Goal: Task Accomplishment & Management: Use online tool/utility

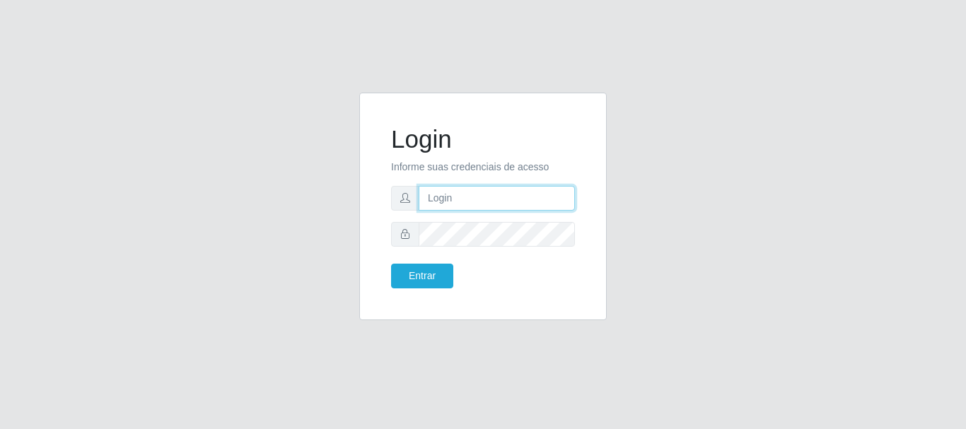
click at [490, 190] on input "text" at bounding box center [497, 198] width 156 height 25
type input "biatriz@comprebem"
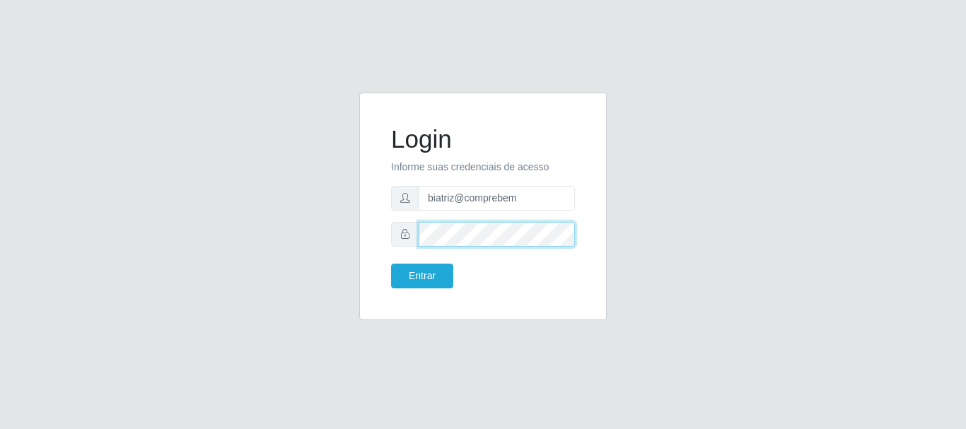
click at [391, 264] on button "Entrar" at bounding box center [422, 276] width 62 height 25
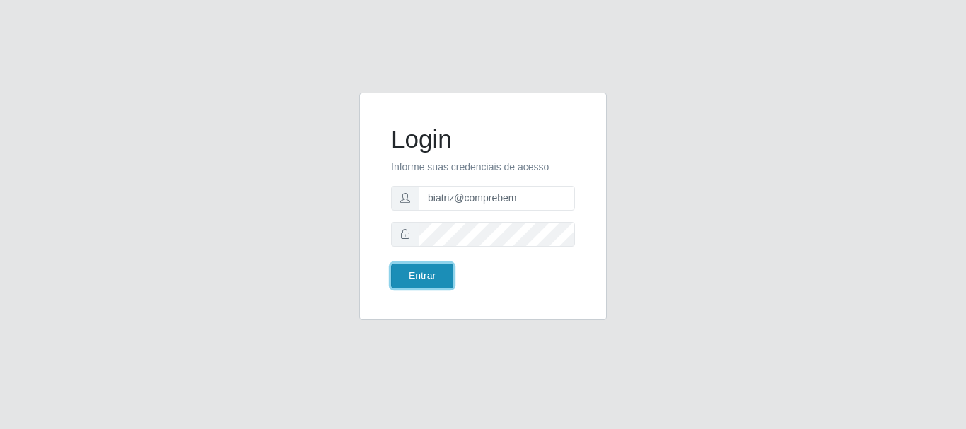
click at [412, 281] on button "Entrar" at bounding box center [422, 276] width 62 height 25
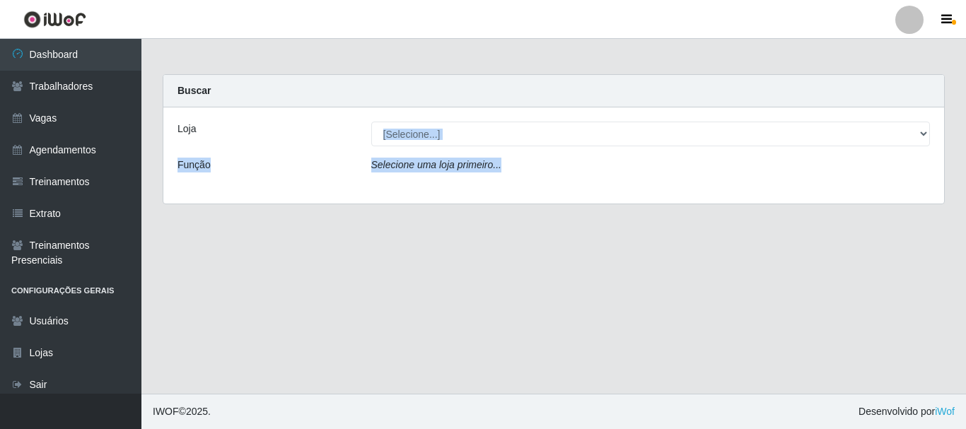
click at [590, 146] on div "Loja [Selecione...] Supermercado Compre Bem - Itabaiana Função Selecione uma lo…" at bounding box center [553, 155] width 781 height 96
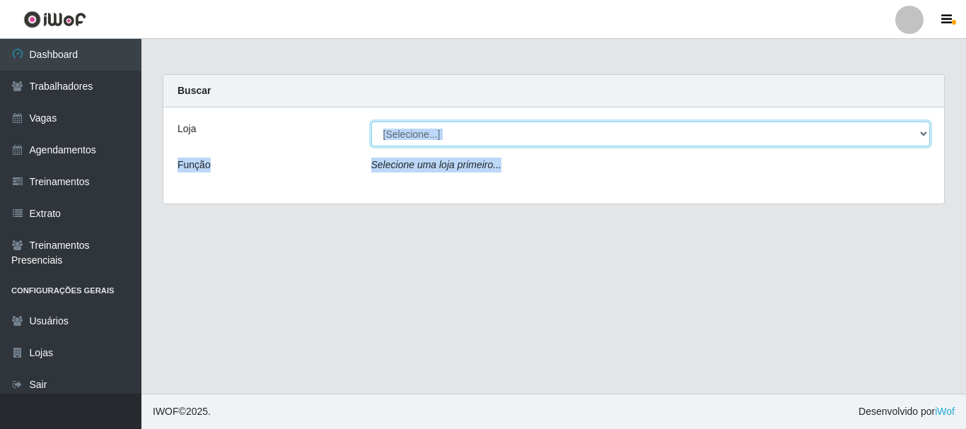
click at [591, 132] on select "[Selecione...] Supermercado Compre Bem - Itabaiana" at bounding box center [650, 134] width 559 height 25
select select "264"
click at [371, 122] on select "[Selecione...] Supermercado Compre Bem - Itabaiana" at bounding box center [650, 134] width 559 height 25
